Goal: Task Accomplishment & Management: Use online tool/utility

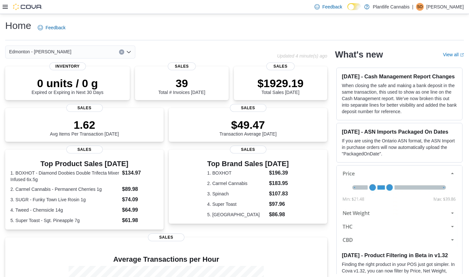
click at [5, 8] on icon at bounding box center [5, 6] width 5 height 5
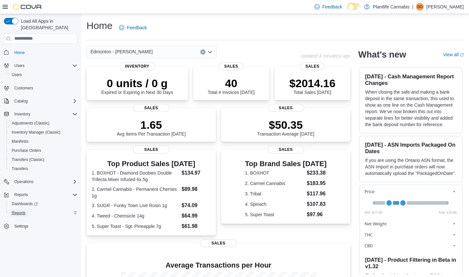
click at [21, 210] on span "Reports" at bounding box center [19, 212] width 14 height 5
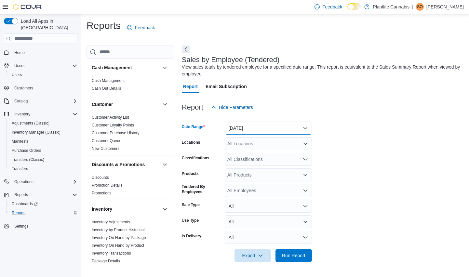
click at [251, 130] on button "Yesterday" at bounding box center [268, 128] width 87 height 13
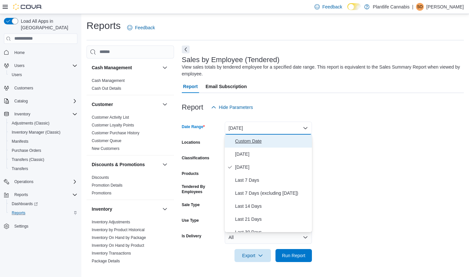
click at [246, 146] on button "Custom Date" at bounding box center [268, 141] width 87 height 13
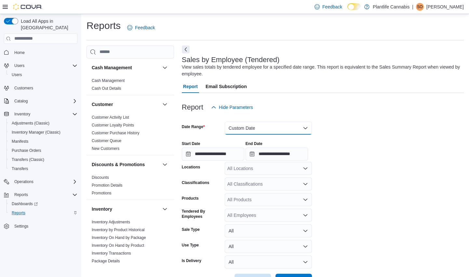
click at [253, 131] on button "Custom Date" at bounding box center [268, 128] width 87 height 13
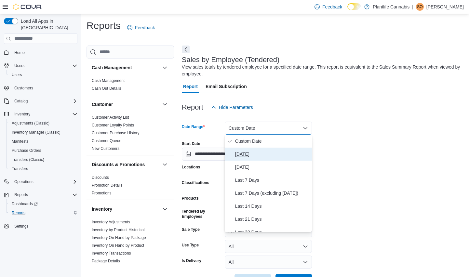
click at [243, 154] on span "Today" at bounding box center [272, 154] width 74 height 8
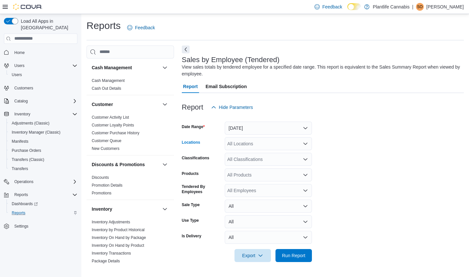
click at [249, 145] on div "All Locations" at bounding box center [268, 143] width 87 height 13
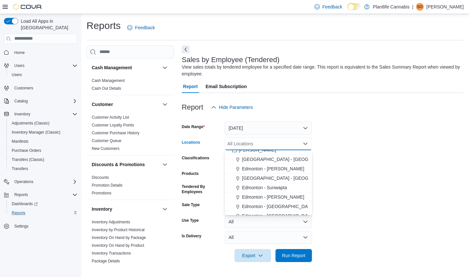
scroll to position [132, 0]
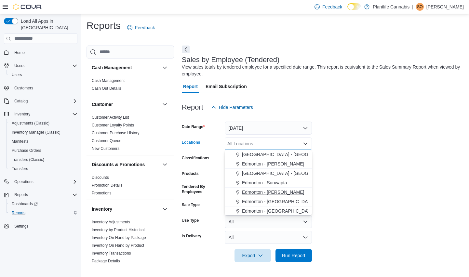
click at [282, 194] on span "Edmonton - [PERSON_NAME]" at bounding box center [273, 192] width 62 height 7
click at [345, 167] on form "Date Range Today Locations Edmonton - Terra Losa Combo box. Selected. Edmonton …" at bounding box center [323, 188] width 282 height 148
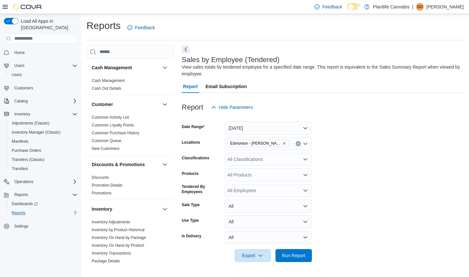
click at [3, 8] on icon at bounding box center [5, 6] width 5 height 5
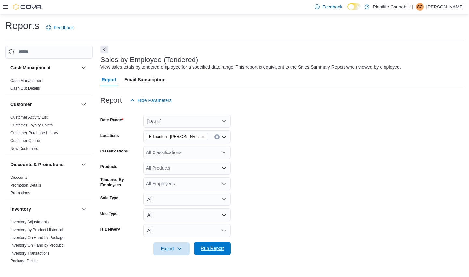
click at [217, 251] on span "Run Report" at bounding box center [212, 248] width 23 height 7
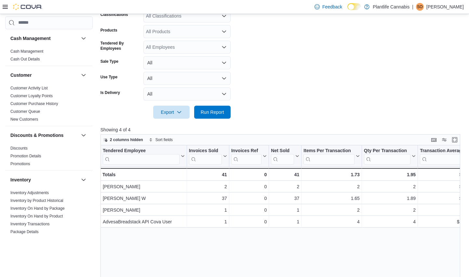
scroll to position [139, 0]
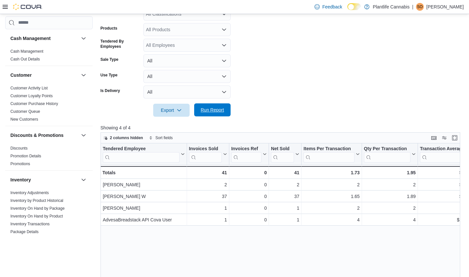
click at [224, 113] on span "Run Report" at bounding box center [212, 109] width 29 height 13
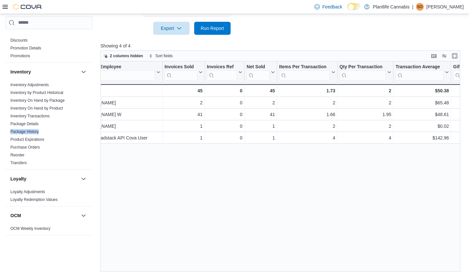
scroll to position [0, 0]
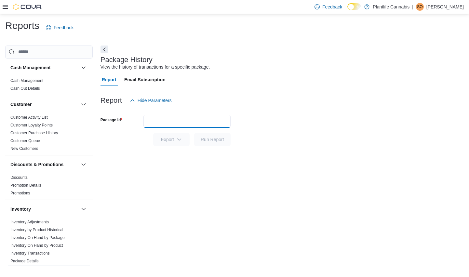
click at [199, 124] on input "Package Id" at bounding box center [186, 121] width 87 height 13
click at [220, 117] on input "Package Id" at bounding box center [186, 121] width 87 height 13
paste input "**********"
type input "**********"
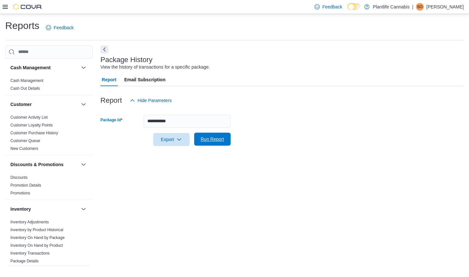
click at [220, 141] on span "Run Report" at bounding box center [212, 139] width 23 height 7
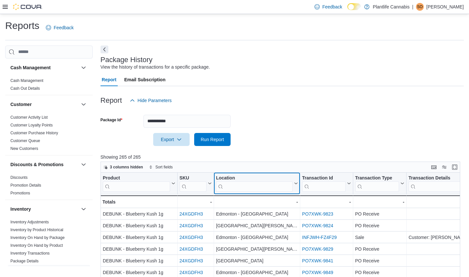
click at [244, 186] on input "search" at bounding box center [254, 186] width 77 height 10
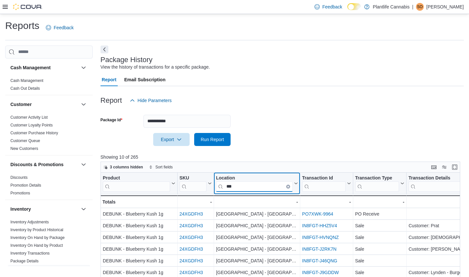
scroll to position [91, 0]
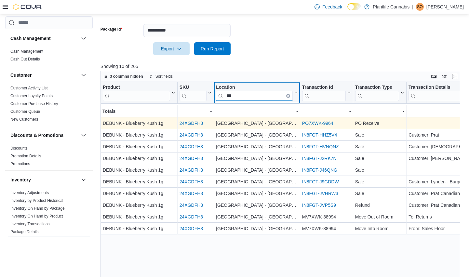
type input "***"
click at [318, 123] on link "PO7XWK-9964" at bounding box center [317, 123] width 31 height 5
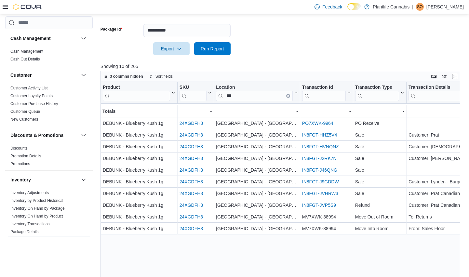
click at [194, 37] on div at bounding box center [281, 39] width 363 height 5
click at [195, 32] on input "**********" at bounding box center [186, 30] width 87 height 13
paste input "text"
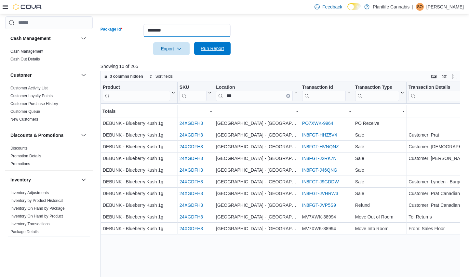
type input "********"
click at [213, 49] on span "Run Report" at bounding box center [212, 48] width 23 height 7
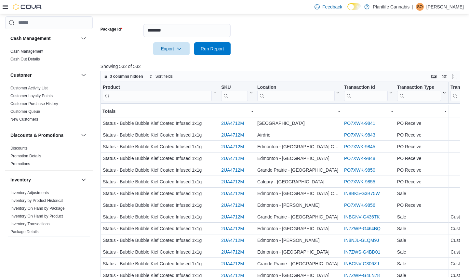
scroll to position [111, 0]
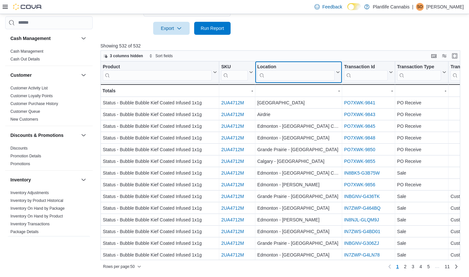
click at [290, 75] on input "search" at bounding box center [295, 75] width 77 height 10
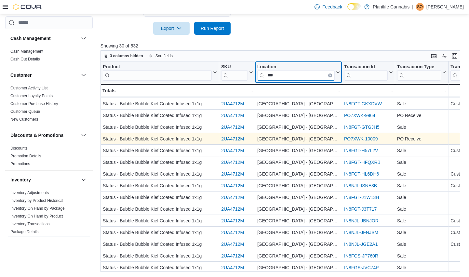
scroll to position [71, 0]
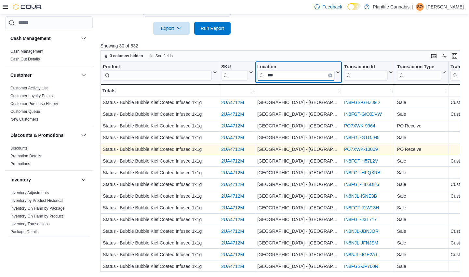
type input "***"
click at [373, 149] on link "PO7XWK-10009" at bounding box center [361, 149] width 34 height 5
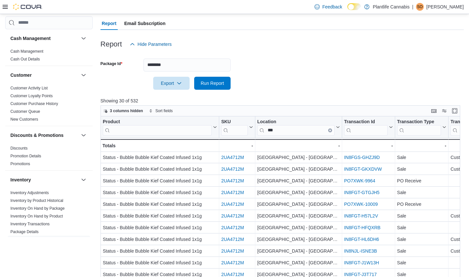
scroll to position [50, 0]
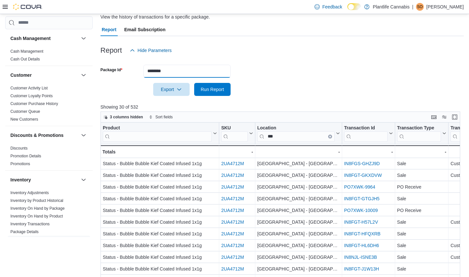
click at [180, 71] on input "********" at bounding box center [186, 71] width 87 height 13
paste input "*"
type input "*********"
click at [215, 92] on span "Run Report" at bounding box center [212, 89] width 29 height 13
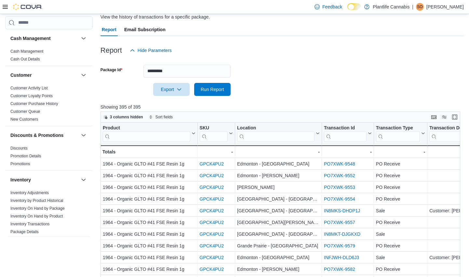
click at [271, 137] on input "search" at bounding box center [275, 136] width 77 height 10
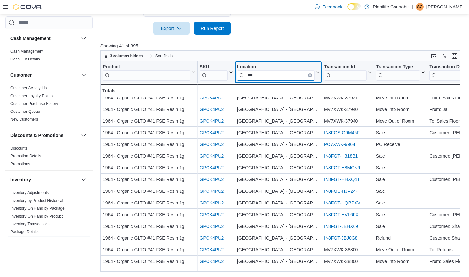
scroll to position [215, 0]
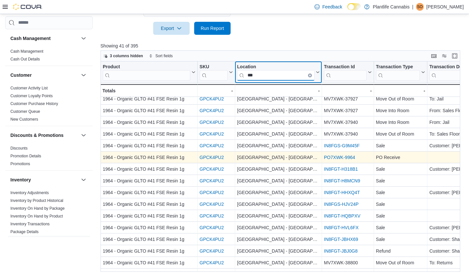
type input "***"
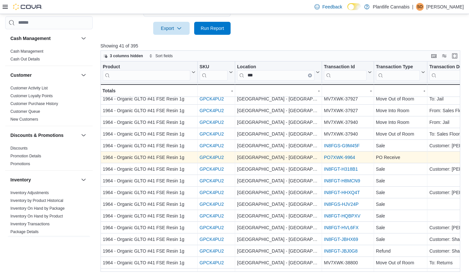
click at [352, 159] on link "PO7XWK-9964" at bounding box center [339, 157] width 31 height 5
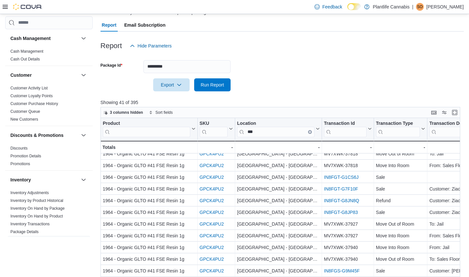
scroll to position [51, 0]
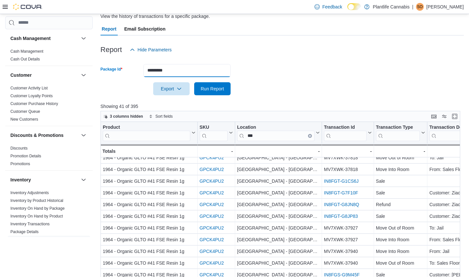
click at [187, 72] on input "*********" at bounding box center [186, 70] width 87 height 13
paste input "text"
type input "*******"
click at [209, 90] on span "Run Report" at bounding box center [212, 88] width 23 height 7
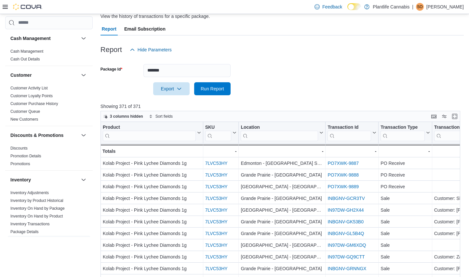
click at [283, 132] on input "search" at bounding box center [279, 135] width 77 height 10
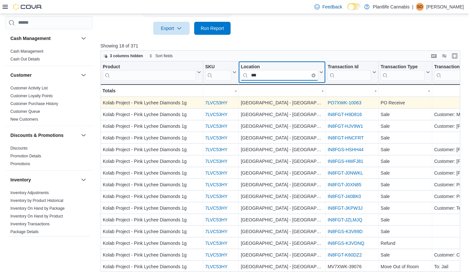
type input "***"
click at [355, 103] on link "PO7XWK-10063" at bounding box center [344, 102] width 34 height 5
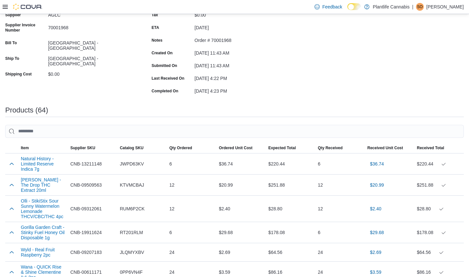
scroll to position [73, 0]
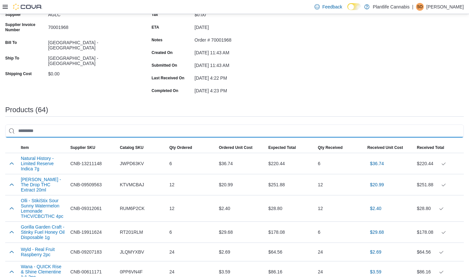
click at [144, 130] on input "search" at bounding box center [234, 131] width 459 height 13
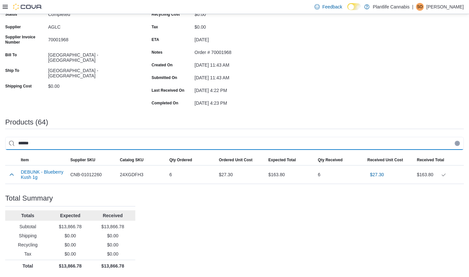
scroll to position [61, 0]
type input "******"
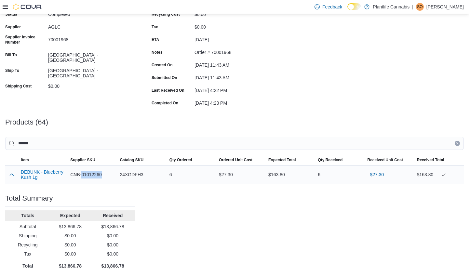
drag, startPoint x: 106, startPoint y: 174, endPoint x: 83, endPoint y: 177, distance: 23.4
click at [83, 177] on div "CNB-01012260" at bounding box center [92, 174] width 49 height 13
copy span "01012260"
drag, startPoint x: 234, startPoint y: 52, endPoint x: 212, endPoint y: 54, distance: 22.2
click at [212, 54] on div "Order # 70001968" at bounding box center [237, 51] width 87 height 8
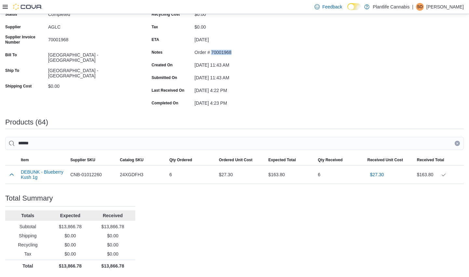
copy div "70001968"
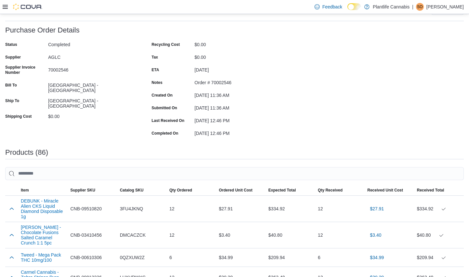
scroll to position [33, 0]
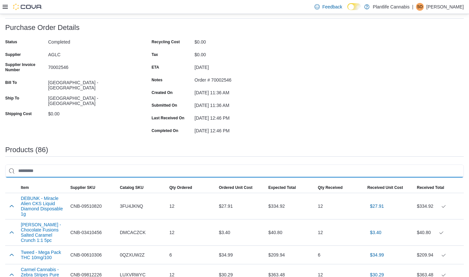
click at [255, 171] on input "search" at bounding box center [234, 171] width 459 height 13
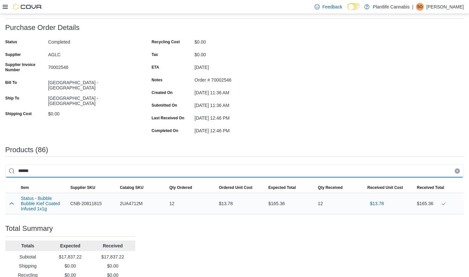
type input "******"
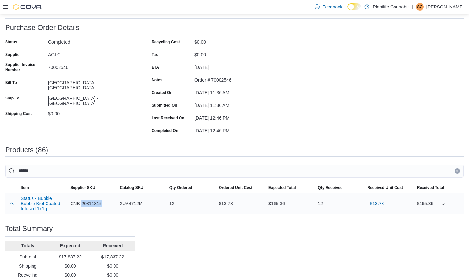
drag, startPoint x: 105, startPoint y: 205, endPoint x: 84, endPoint y: 206, distance: 21.2
click at [82, 206] on div "CNB-20811815" at bounding box center [92, 203] width 49 height 13
copy span "20811815"
drag, startPoint x: 235, startPoint y: 80, endPoint x: 212, endPoint y: 82, distance: 22.5
click at [212, 82] on div "Order # 70002546" at bounding box center [237, 79] width 87 height 8
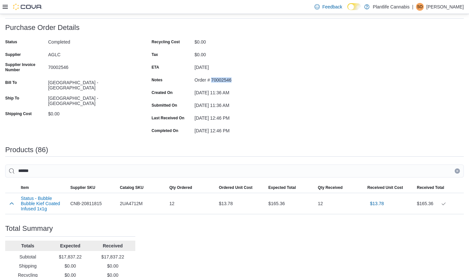
copy div "70002546"
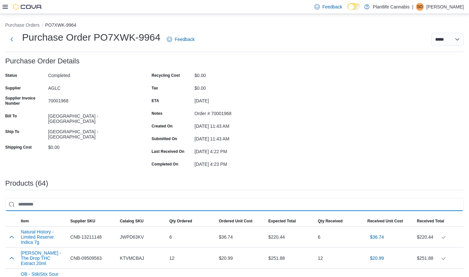
click at [209, 204] on input "search" at bounding box center [234, 204] width 459 height 13
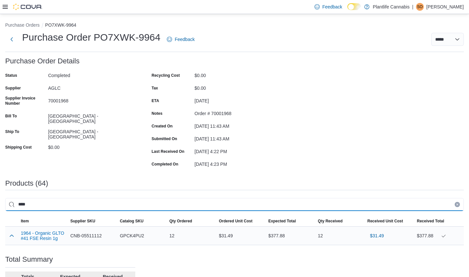
type input "****"
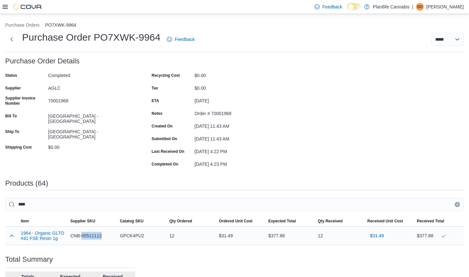
drag, startPoint x: 112, startPoint y: 235, endPoint x: 82, endPoint y: 240, distance: 30.1
click at [82, 240] on div "CNB-05511112" at bounding box center [92, 235] width 49 height 13
copy span "05511112"
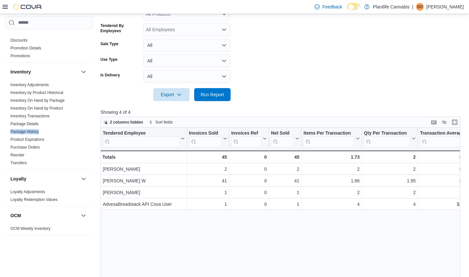
scroll to position [154, 0]
click at [215, 94] on span "Run Report" at bounding box center [212, 94] width 23 height 7
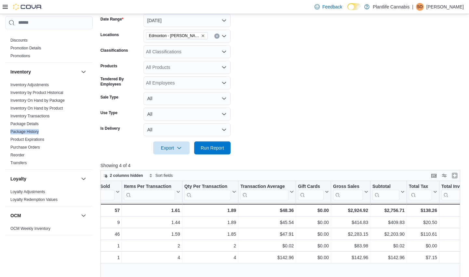
scroll to position [71, 0]
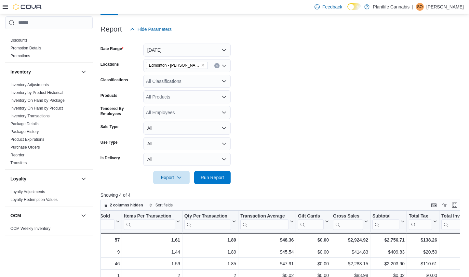
click at [207, 83] on div "All Classifications" at bounding box center [186, 81] width 87 height 13
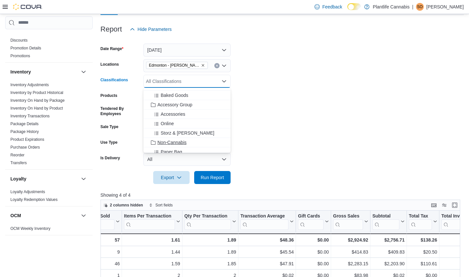
scroll to position [74, 0]
click at [183, 113] on span "Accessory Group" at bounding box center [174, 112] width 35 height 7
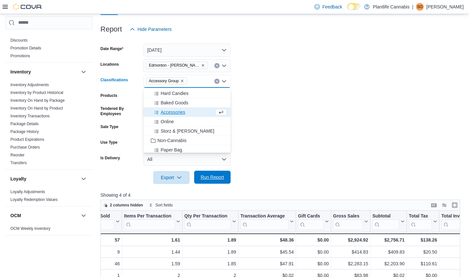
click at [214, 175] on span "Run Report" at bounding box center [212, 177] width 23 height 7
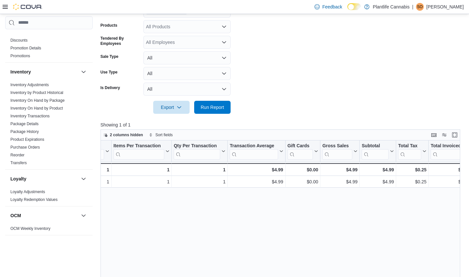
scroll to position [88, 0]
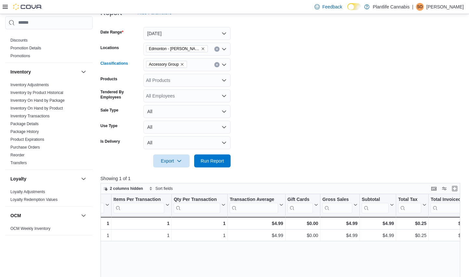
drag, startPoint x: 215, startPoint y: 65, endPoint x: 217, endPoint y: 70, distance: 5.7
click at [215, 65] on button "Clear input" at bounding box center [216, 64] width 5 height 5
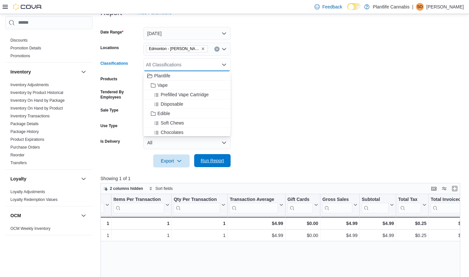
click at [212, 163] on span "Run Report" at bounding box center [212, 160] width 23 height 7
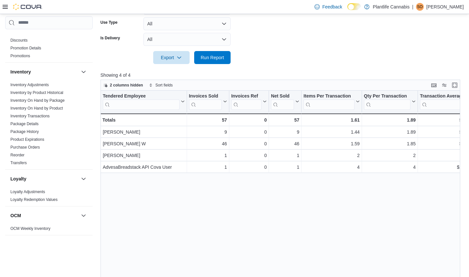
scroll to position [193, 0]
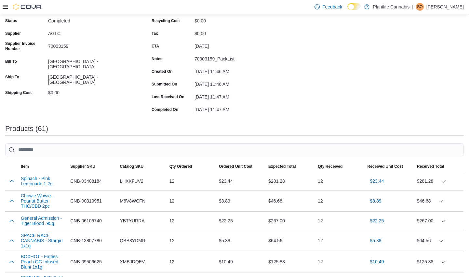
scroll to position [69, 0]
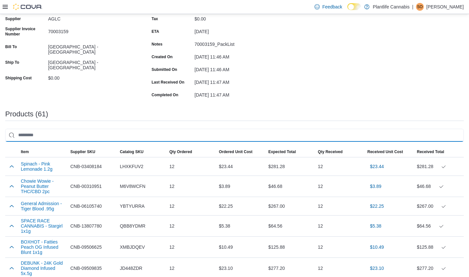
click at [180, 134] on input "search" at bounding box center [234, 135] width 459 height 13
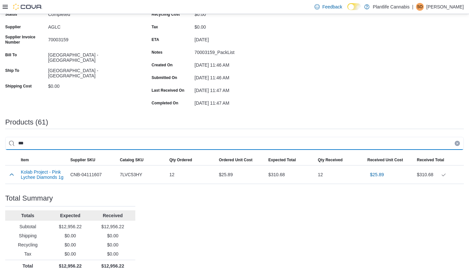
scroll to position [61, 0]
type input "******"
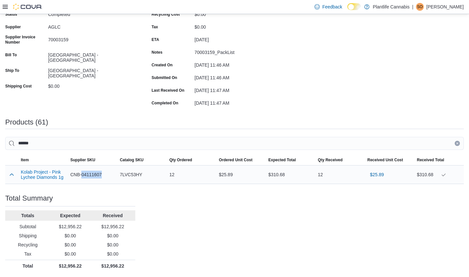
drag, startPoint x: 104, startPoint y: 173, endPoint x: 83, endPoint y: 177, distance: 21.4
click at [83, 177] on span "CNB-04111607" at bounding box center [86, 175] width 32 height 8
copy span "04111607"
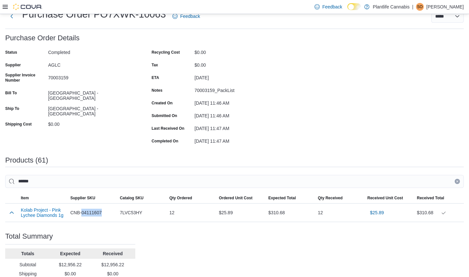
scroll to position [20, 0]
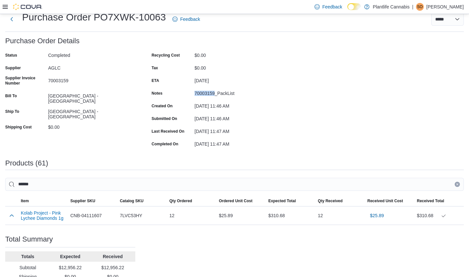
drag, startPoint x: 216, startPoint y: 95, endPoint x: 195, endPoint y: 95, distance: 20.5
click at [195, 95] on div "70003159_PackList" at bounding box center [237, 92] width 87 height 8
copy div "70003159"
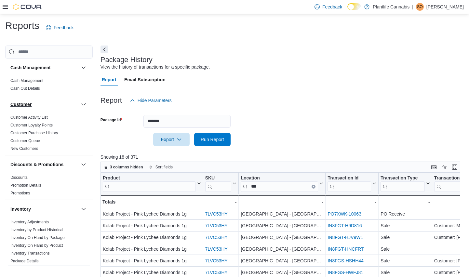
scroll to position [111, 0]
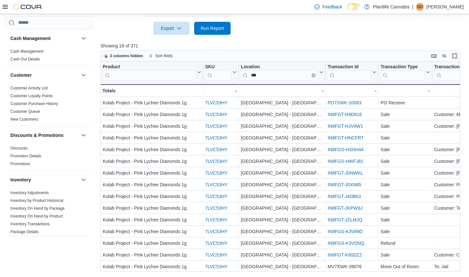
click at [3, 5] on icon at bounding box center [5, 7] width 5 height 4
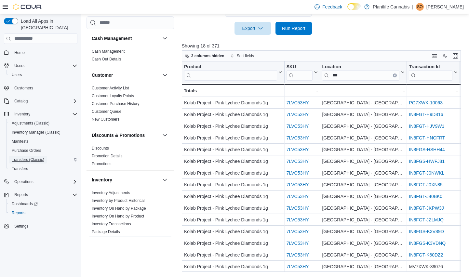
click at [37, 157] on span "Transfers (Classic)" at bounding box center [28, 159] width 33 height 5
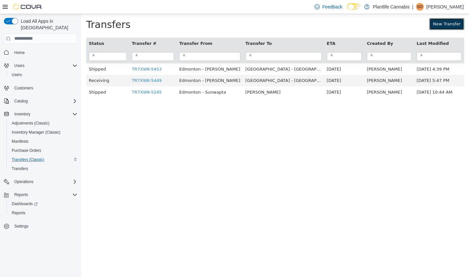
click at [445, 26] on link "New Transfer" at bounding box center [446, 24] width 35 height 12
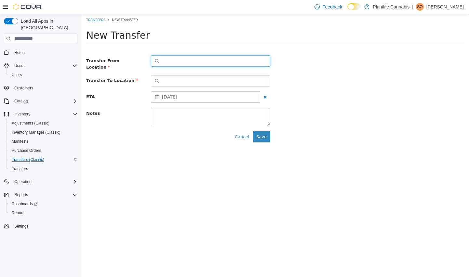
click at [204, 61] on button "button" at bounding box center [210, 60] width 119 height 11
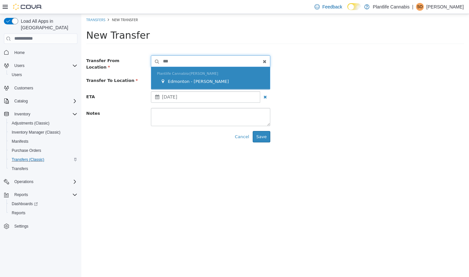
type input "***"
click at [199, 71] on span "Plantlife Cannabis [PERSON_NAME]" at bounding box center [187, 73] width 61 height 4
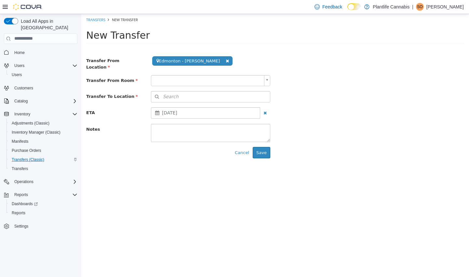
click at [192, 76] on body "**********" at bounding box center [275, 88] width 388 height 149
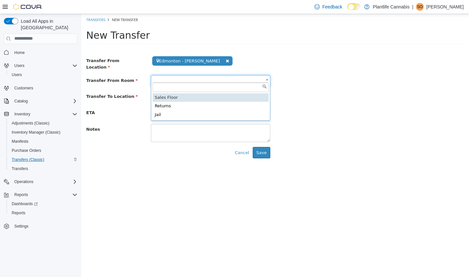
click at [188, 92] on div "Sales Floor Returns Jail" at bounding box center [210, 101] width 119 height 38
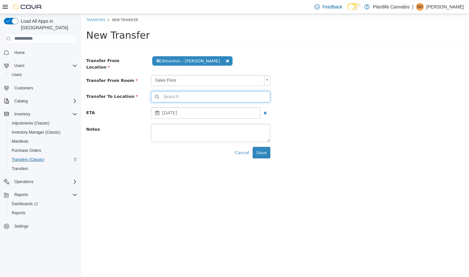
click at [179, 95] on button "Search" at bounding box center [210, 96] width 119 height 11
type input "******"
click at [179, 114] on div "Edmonton - [GEOGRAPHIC_DATA]" at bounding box center [212, 117] width 104 height 7
click at [177, 110] on span "[DATE]" at bounding box center [169, 112] width 15 height 5
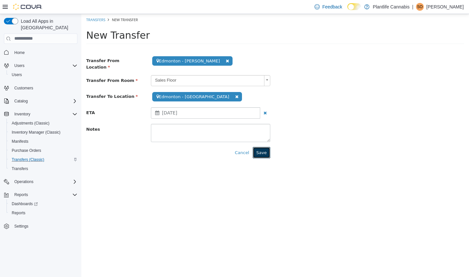
click at [261, 152] on button "Save" at bounding box center [262, 153] width 18 height 12
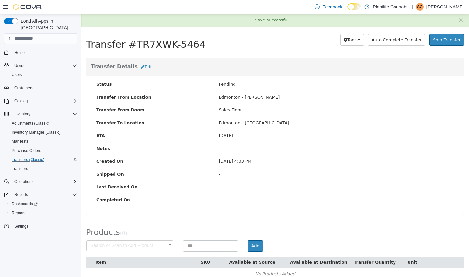
scroll to position [9, 0]
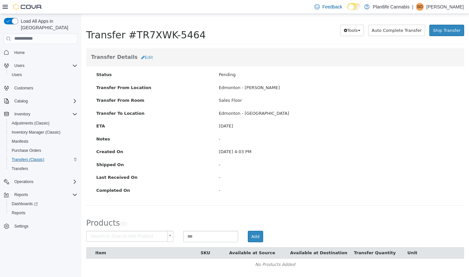
click at [142, 235] on body "× Save successful. Transfers TR7XWK-5464 Transfer #TR7XWK-5464 Preparing Downlo…" at bounding box center [275, 140] width 388 height 273
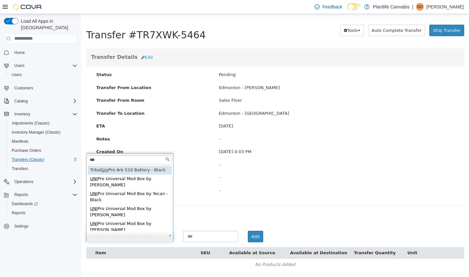
type input "***"
type input "**********"
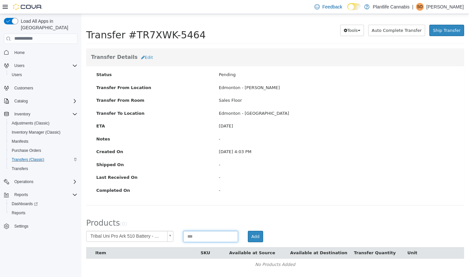
click at [204, 239] on input at bounding box center [210, 236] width 55 height 11
type input "*"
click at [256, 243] on div "**********" at bounding box center [275, 239] width 388 height 17
click at [256, 240] on button "Add" at bounding box center [255, 237] width 15 height 12
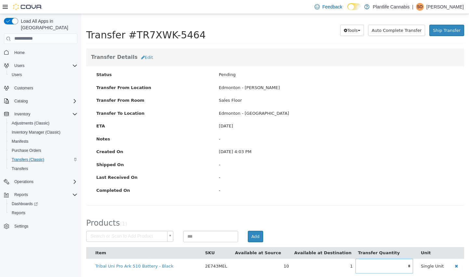
scroll to position [13, 0]
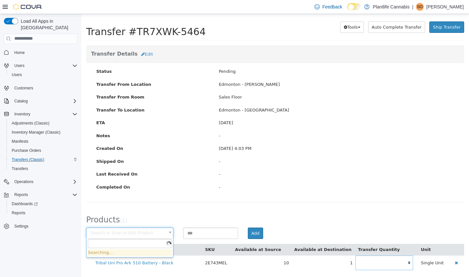
click at [152, 230] on body "× Save successful. Transfers TR7XWK-5464 Transfer #TR7XWK-5464 Preparing Downlo…" at bounding box center [275, 139] width 388 height 276
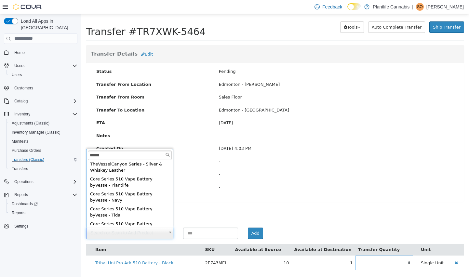
scroll to position [65, 0]
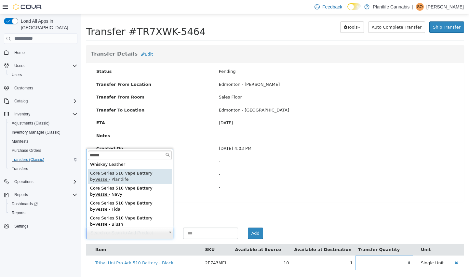
type input "******"
type input "**********"
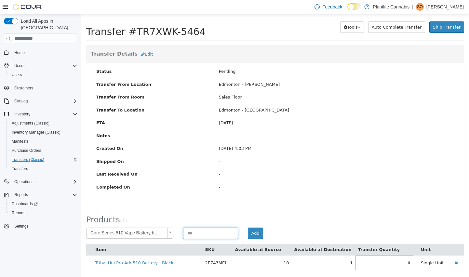
click at [209, 235] on input at bounding box center [210, 232] width 55 height 11
type input "*"
click at [256, 234] on button "Add" at bounding box center [255, 233] width 15 height 12
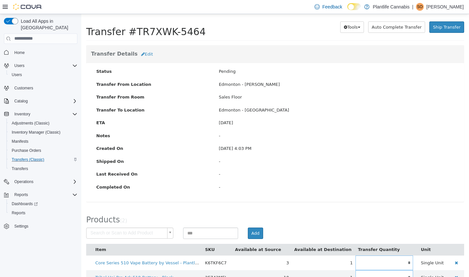
scroll to position [27, 0]
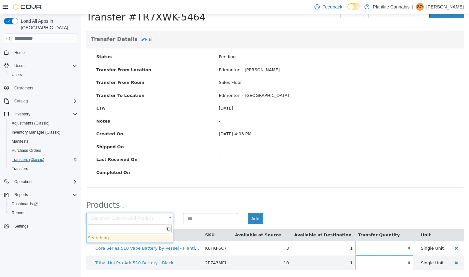
click at [135, 216] on body "× Save successful. Transfers TR7XWK-5464 Transfer #TR7XWK-5464 Preparing Downlo…" at bounding box center [275, 131] width 388 height 290
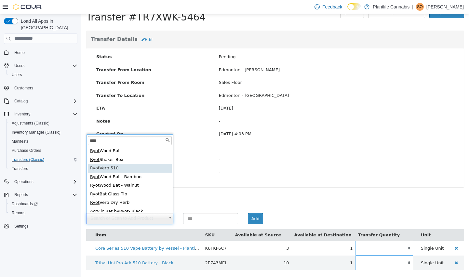
type input "****"
drag, startPoint x: 130, startPoint y: 168, endPoint x: 161, endPoint y: 187, distance: 36.2
type input "**********"
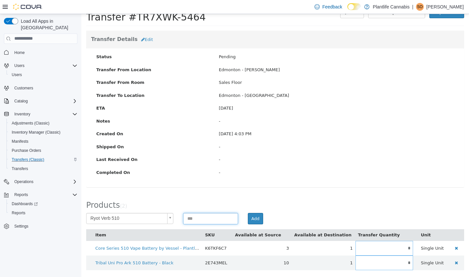
click at [201, 219] on input at bounding box center [210, 218] width 55 height 11
type input "*"
click at [248, 219] on button "Add" at bounding box center [255, 219] width 15 height 12
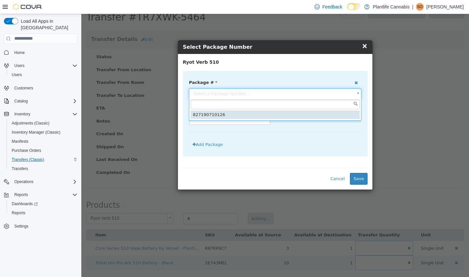
click at [314, 97] on body "**********" at bounding box center [275, 131] width 388 height 290
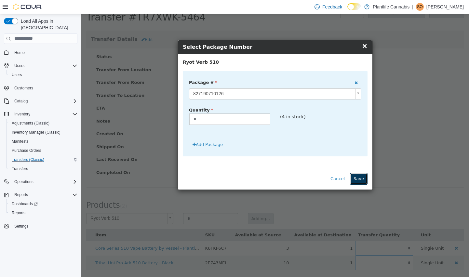
click at [357, 176] on button "Save" at bounding box center [359, 179] width 18 height 12
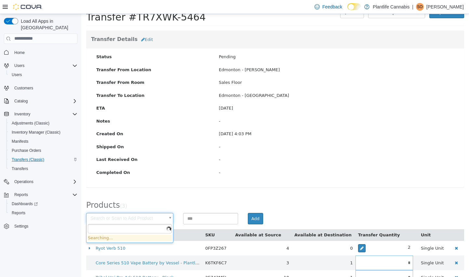
click at [133, 220] on body "× Save successful. Transfers TR7XWK-5464 Transfer #TR7XWK-5464 Preparing Downlo…" at bounding box center [275, 138] width 388 height 305
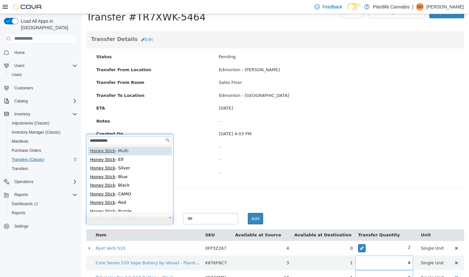
scroll to position [2, 0]
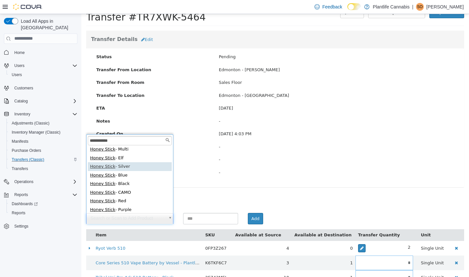
type input "**********"
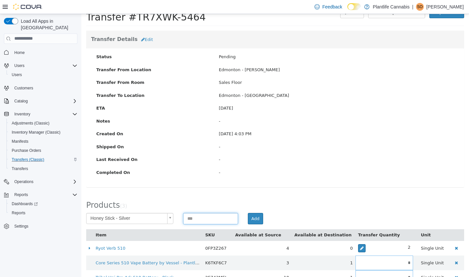
click at [194, 217] on input at bounding box center [210, 218] width 55 height 11
type input "*"
click at [254, 215] on button "Add" at bounding box center [255, 219] width 15 height 12
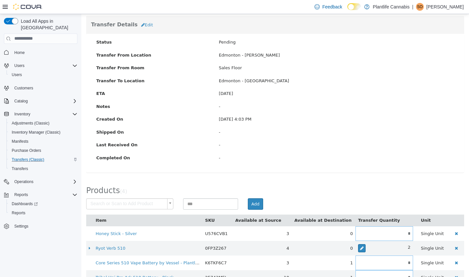
scroll to position [43, 0]
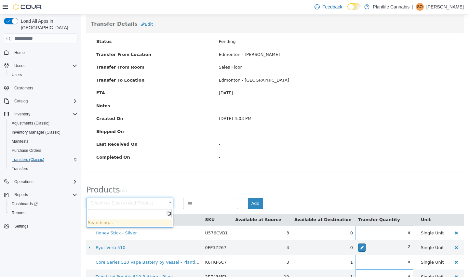
click at [133, 205] on body "× Save successful. Transfers TR7XWK-5464 Transfer #TR7XWK-5464 Preparing Downlo…" at bounding box center [275, 131] width 388 height 320
type input "*"
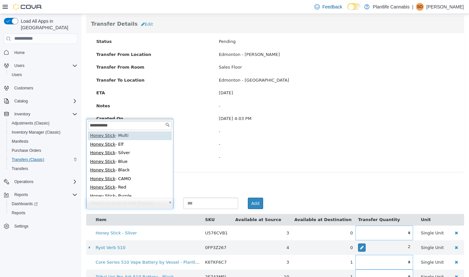
scroll to position [2, 0]
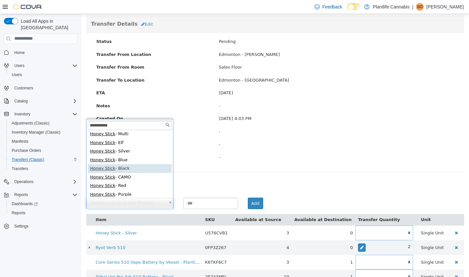
type input "**********"
drag, startPoint x: 138, startPoint y: 168, endPoint x: 143, endPoint y: 170, distance: 5.0
type input "**********"
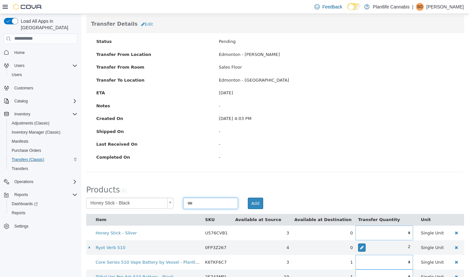
click at [204, 200] on input at bounding box center [210, 202] width 55 height 11
type input "*"
click at [261, 206] on button "Add" at bounding box center [255, 203] width 15 height 12
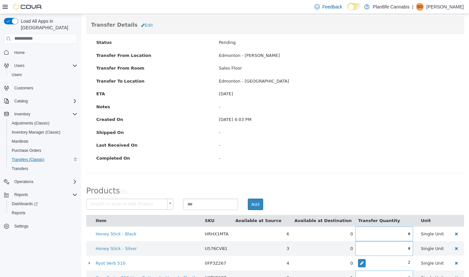
scroll to position [0, 0]
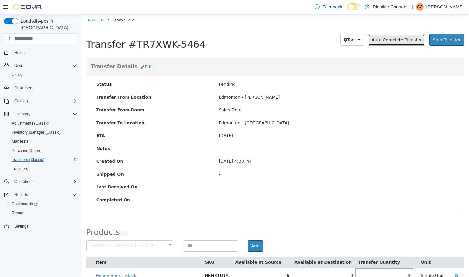
click at [419, 41] on span "Auto Complete Transfer" at bounding box center [397, 39] width 50 height 5
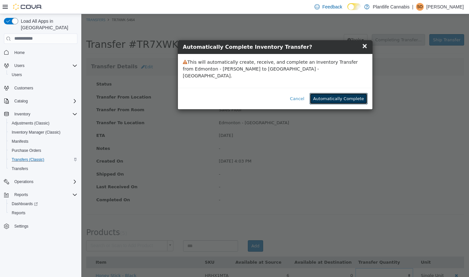
click at [333, 93] on button "Automatically Complete" at bounding box center [339, 99] width 58 height 12
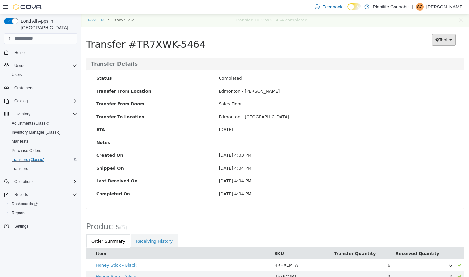
click at [435, 39] on icon "button" at bounding box center [437, 39] width 4 height 4
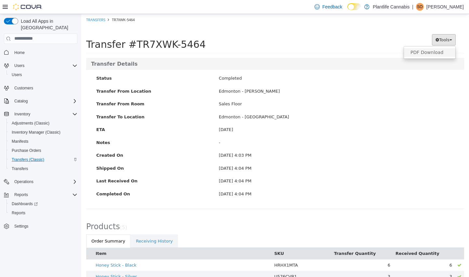
click at [430, 52] on span "PDF Download" at bounding box center [426, 51] width 33 height 5
